Goal: Find specific page/section: Find specific page/section

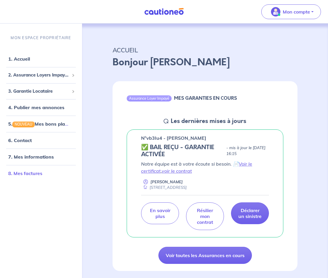
click at [28, 172] on link "8. Mes factures" at bounding box center [25, 173] width 34 height 6
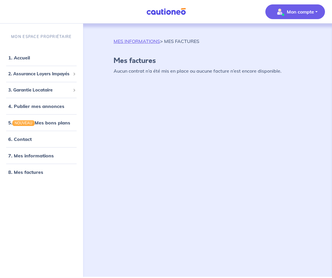
click at [131, 38] on p "MES INFORMATIONS > MES FACTURES" at bounding box center [157, 41] width 86 height 7
click at [131, 39] on link "MES INFORMATIONS" at bounding box center [137, 41] width 46 height 6
